Goal: Task Accomplishment & Management: Use online tool/utility

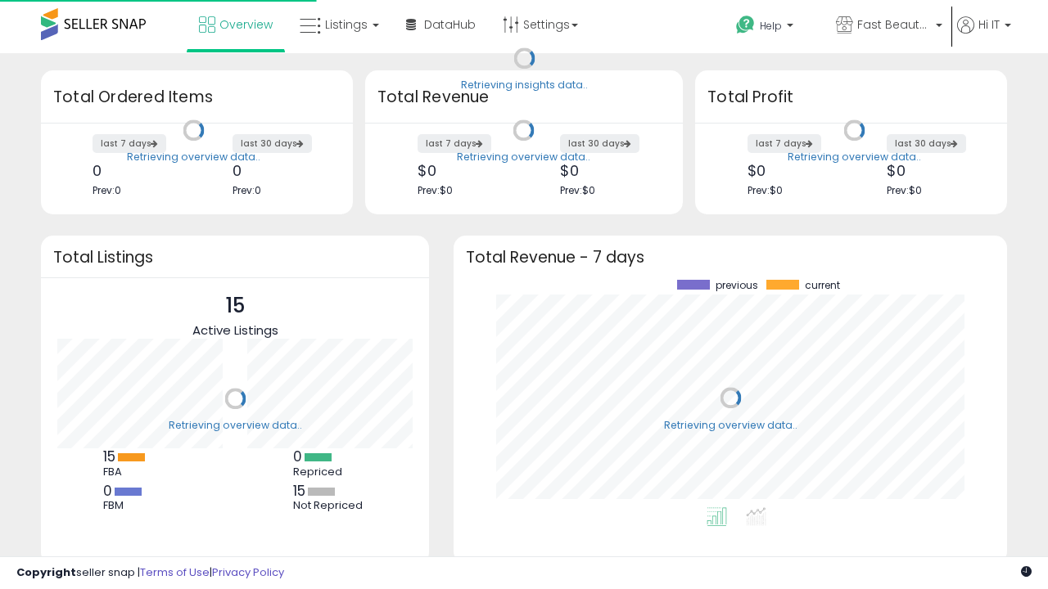
scroll to position [228, 521]
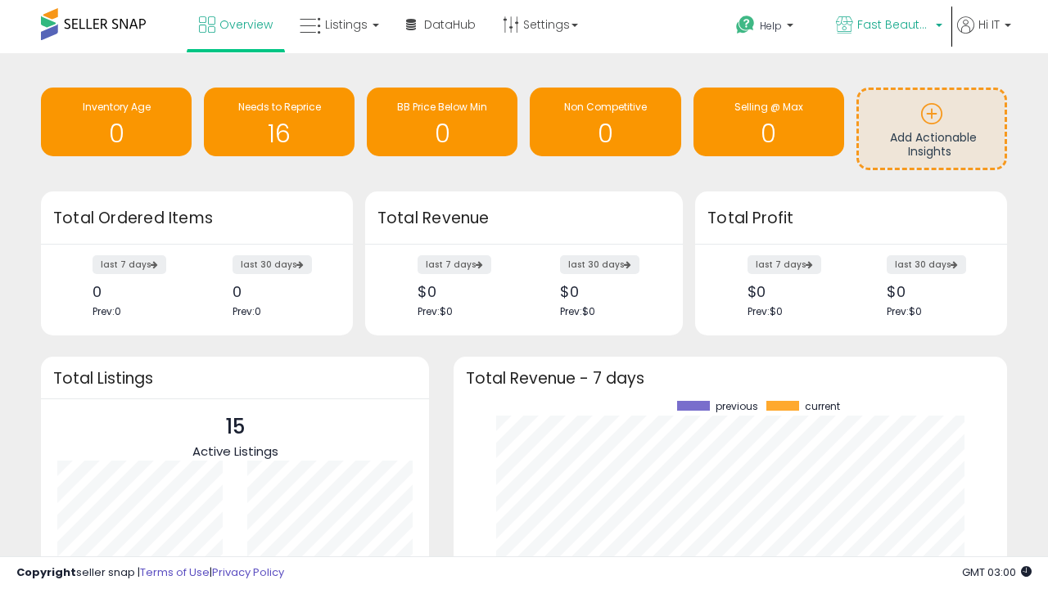
click at [887, 26] on span "Fast Beauty ([GEOGRAPHIC_DATA])" at bounding box center [894, 24] width 74 height 16
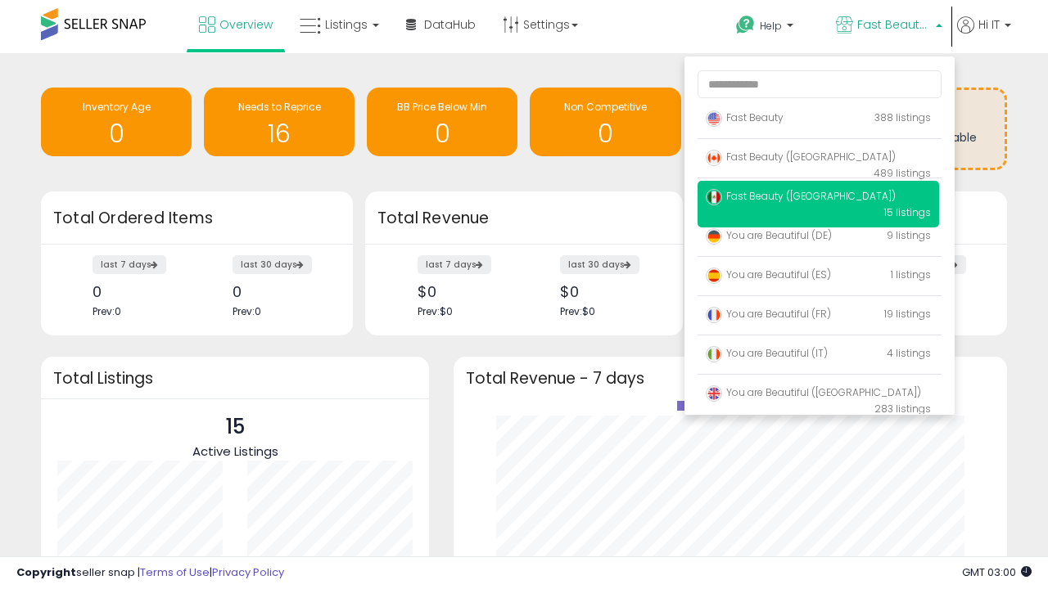
click at [818, 395] on span "You are Beautiful ([GEOGRAPHIC_DATA])" at bounding box center [813, 393] width 215 height 14
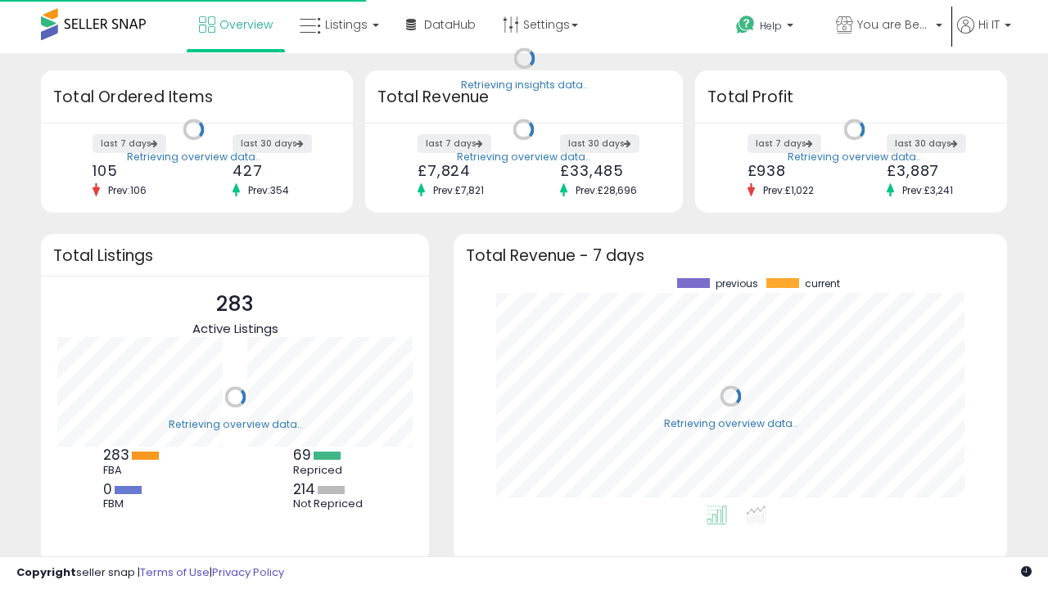
scroll to position [228, 521]
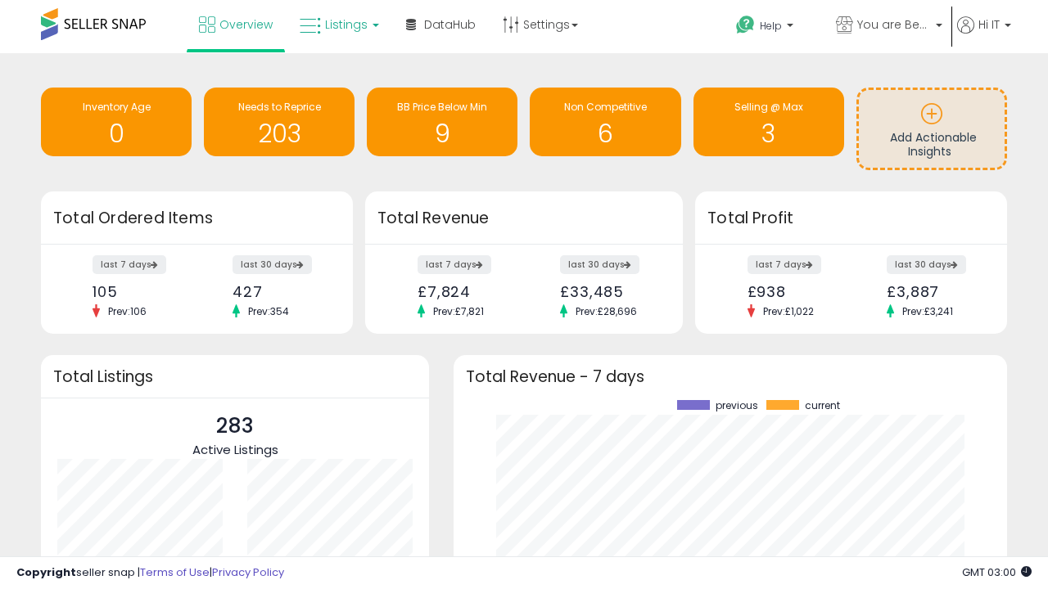
click at [337, 25] on span "Listings" at bounding box center [346, 24] width 43 height 16
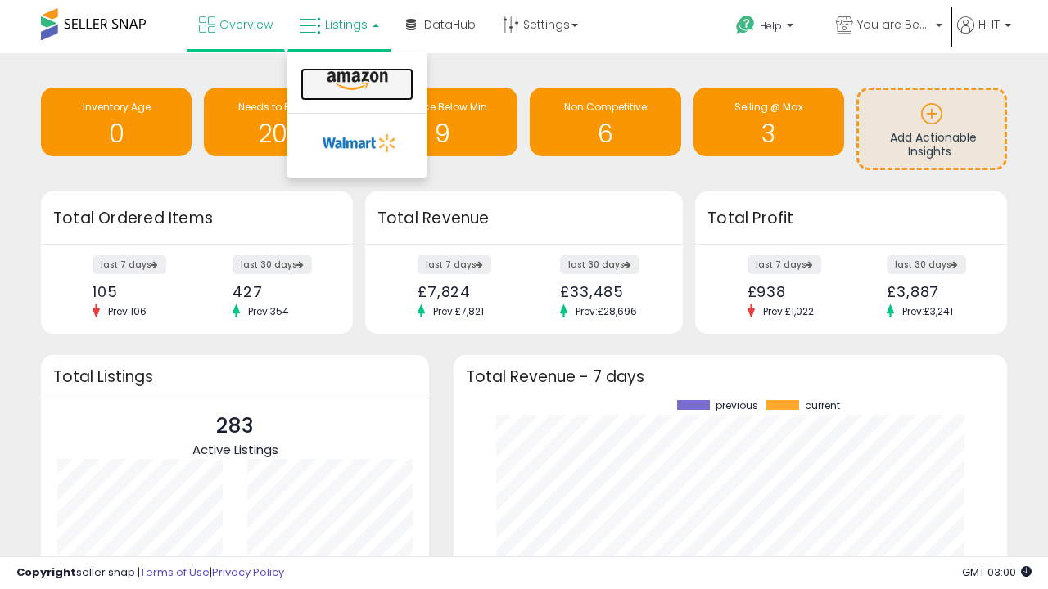
click at [355, 81] on icon at bounding box center [357, 80] width 71 height 21
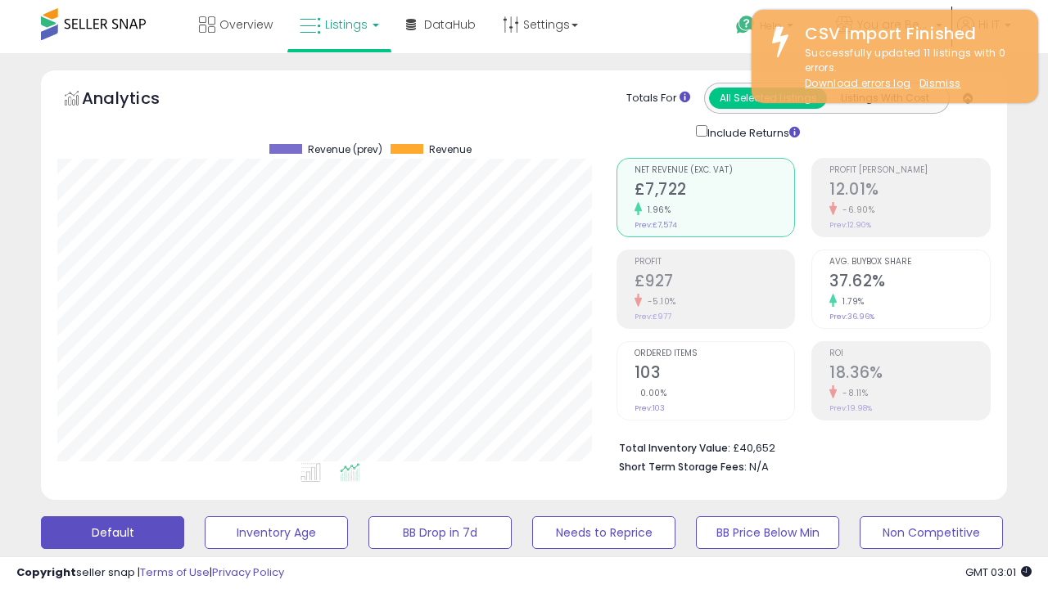
scroll to position [336, 558]
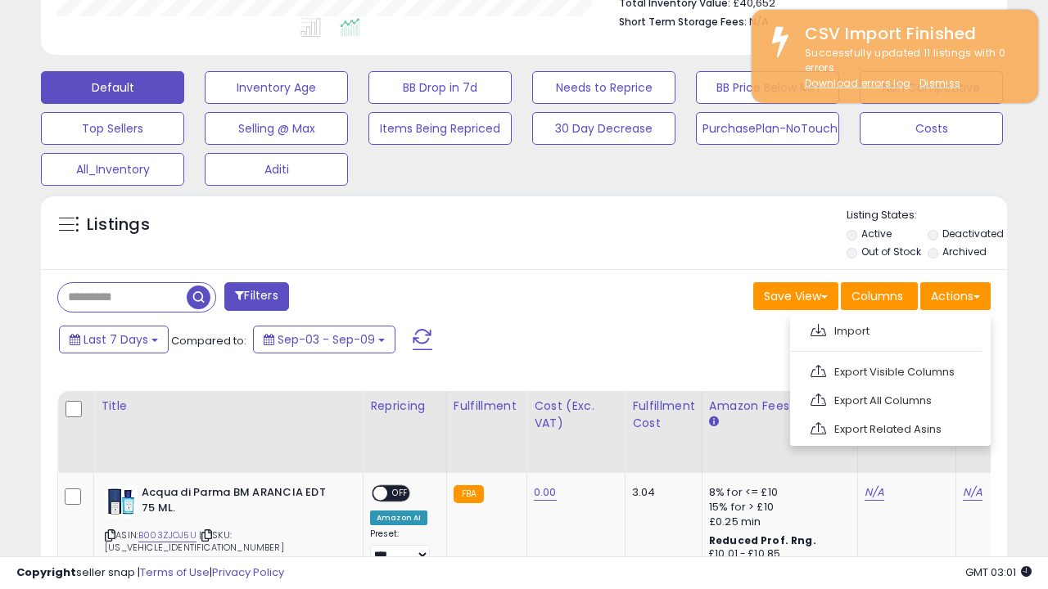
click at [818, 328] on span at bounding box center [818, 330] width 16 height 12
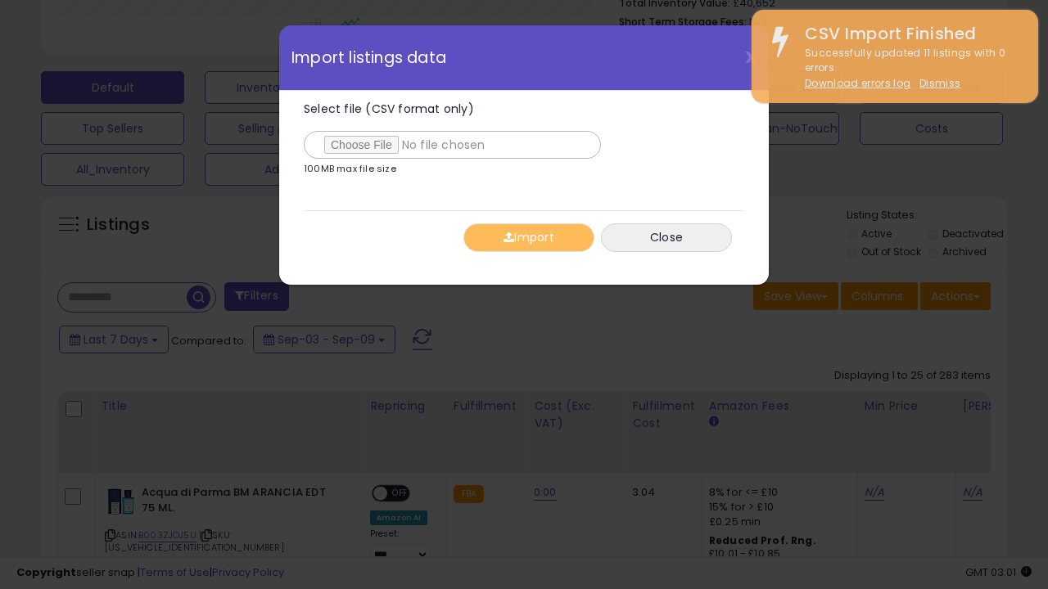
type input "**********"
click at [528, 237] on button "Import" at bounding box center [528, 237] width 131 height 29
